Goal: Task Accomplishment & Management: Complete application form

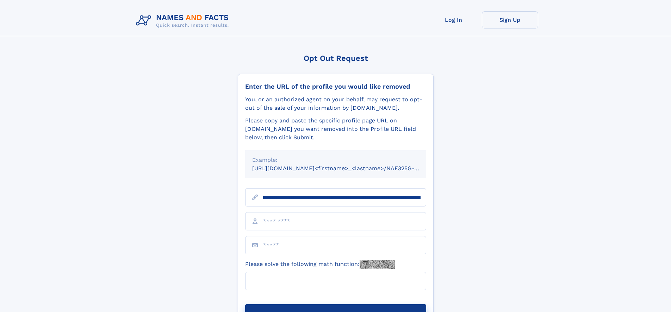
scroll to position [0, 88]
type input "**********"
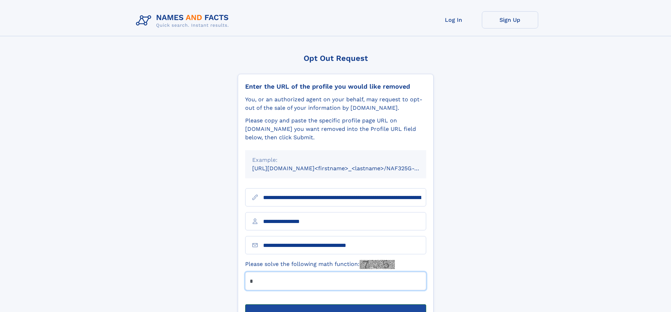
type input "*"
click at [335, 305] on button "Submit Opt Out Request" at bounding box center [335, 316] width 181 height 23
